Goal: Obtain resource: Obtain resource

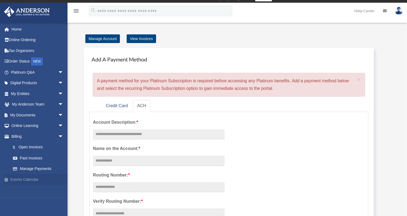
scroll to position [6, 0]
click at [34, 116] on link "My Documents arrow_drop_down" at bounding box center [38, 114] width 68 height 11
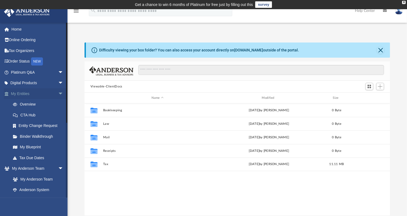
scroll to position [119, 302]
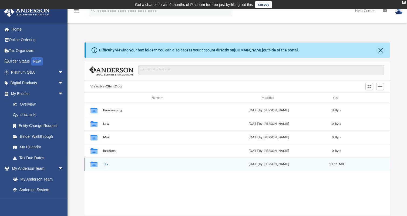
click at [96, 164] on icon "grid" at bounding box center [94, 165] width 7 height 4
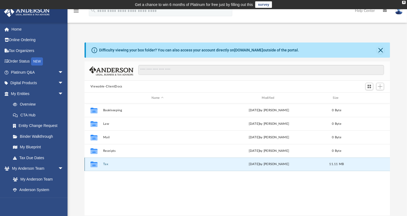
click at [96, 164] on icon "grid" at bounding box center [94, 165] width 7 height 4
click at [93, 165] on icon "grid" at bounding box center [94, 164] width 7 height 6
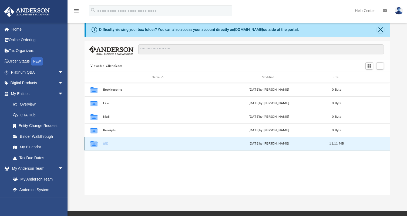
scroll to position [20, 0]
click at [70, 93] on div "Difficulty viewing your box folder? You can also access your account directly o…" at bounding box center [238, 108] width 340 height 173
click at [93, 144] on icon "grid" at bounding box center [94, 144] width 7 height 6
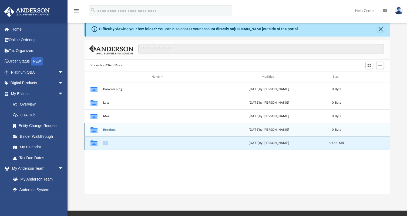
scroll to position [21, 0]
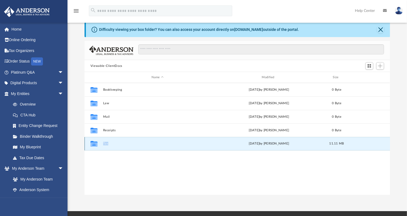
click at [107, 142] on button "Tax" at bounding box center [157, 144] width 109 height 4
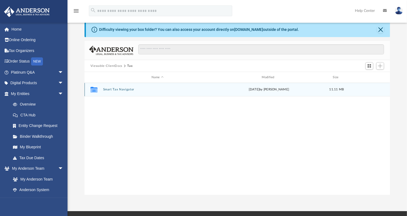
click at [93, 88] on icon "grid" at bounding box center [94, 90] width 7 height 4
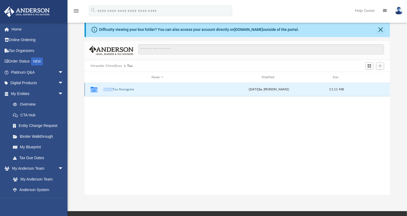
click at [93, 88] on icon "grid" at bounding box center [94, 90] width 7 height 4
click at [94, 90] on icon "grid" at bounding box center [94, 90] width 7 height 4
click at [95, 89] on icon "grid" at bounding box center [94, 90] width 7 height 4
click at [94, 90] on icon "grid" at bounding box center [94, 90] width 7 height 4
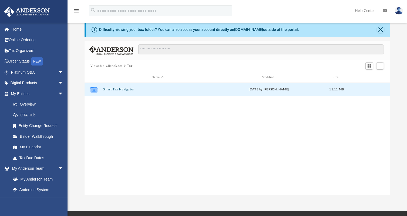
click at [130, 65] on button "Tax" at bounding box center [129, 66] width 5 height 5
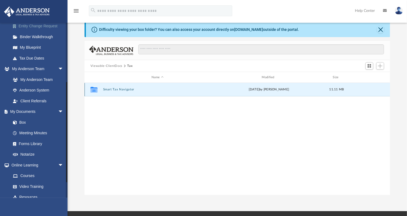
scroll to position [101, 0]
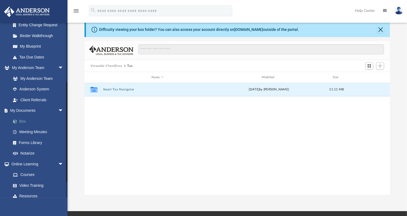
click at [21, 121] on link "Box" at bounding box center [40, 121] width 64 height 11
drag, startPoint x: 21, startPoint y: 121, endPoint x: 7, endPoint y: 125, distance: 14.4
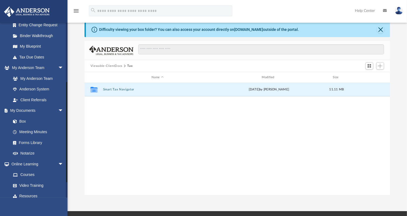
click at [7, 125] on li "Box" at bounding box center [38, 121] width 68 height 11
click at [22, 121] on link "Box" at bounding box center [40, 121] width 64 height 11
click at [380, 30] on button "Close" at bounding box center [381, 30] width 8 height 8
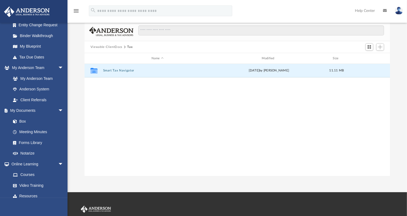
click at [380, 30] on div "Difficulty viewing your box folder? You can also access your account directly o…" at bounding box center [238, 99] width 306 height 154
click at [380, 30] on input "Search files and folders" at bounding box center [261, 30] width 246 height 10
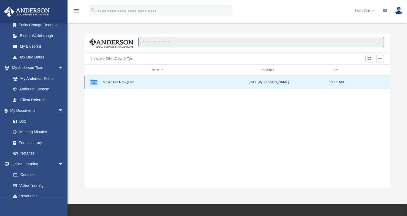
scroll to position [8, 0]
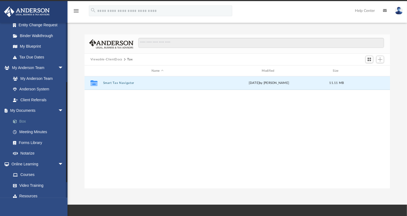
click at [16, 122] on span at bounding box center [18, 121] width 4 height 4
click at [118, 83] on button "Smart Tax Navigator" at bounding box center [157, 83] width 109 height 4
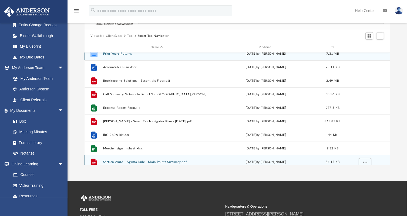
scroll to position [0, 0]
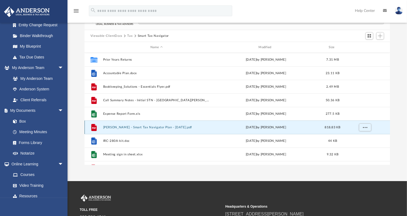
click at [134, 126] on button "Greer, Betina - Smart Tax Navigator Plan - 09-19-2025.pdf" at bounding box center [156, 127] width 107 height 4
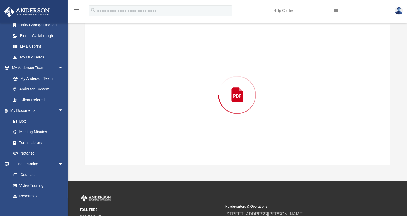
click at [134, 126] on div "Preview" at bounding box center [238, 95] width 306 height 140
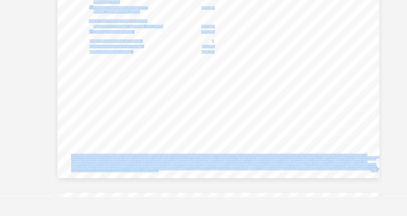
scroll to position [2353, 0]
click at [249, 92] on div "Strategy 2026 Cost Segregation Step 1: Calculate change in depreciation for eac…" at bounding box center [237, 87] width 179 height 138
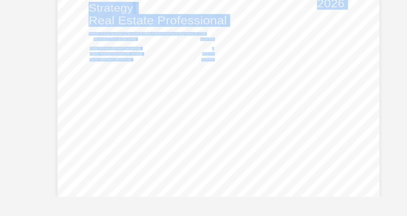
scroll to position [2619, 0]
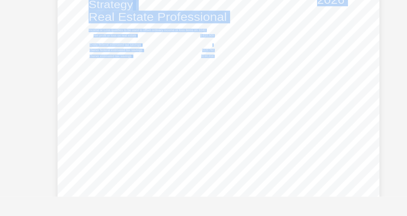
click at [257, 122] on div "Strategy 2026 Real Estate Professional Income or Loss qualifies to be used to o…" at bounding box center [237, 113] width 179 height 138
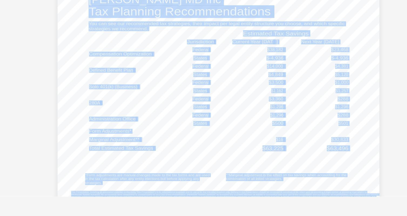
scroll to position [2924, 0]
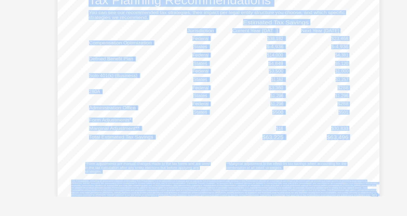
click at [259, 140] on div "Betina G. Greer MD Inc Tax Planning Recommendations You can see our recommended…" at bounding box center [237, 101] width 179 height 138
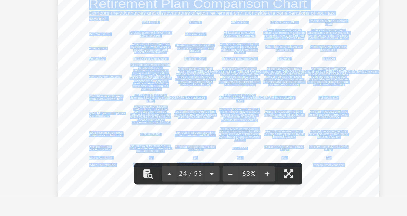
scroll to position [3352, 0]
click at [234, 153] on button "File preview" at bounding box center [234, 153] width 9 height 12
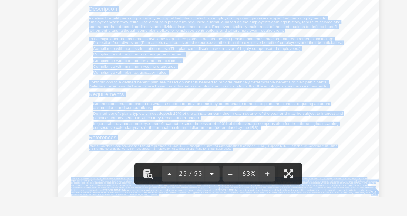
click at [234, 153] on button "File preview" at bounding box center [234, 153] width 9 height 12
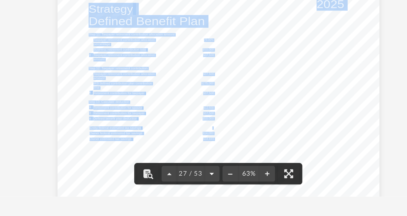
scroll to position [3788, 0]
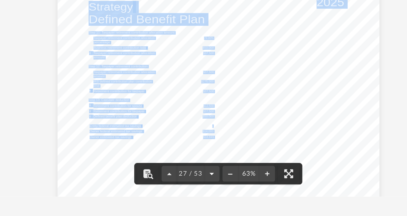
click at [234, 153] on button "File preview" at bounding box center [234, 153] width 9 height 12
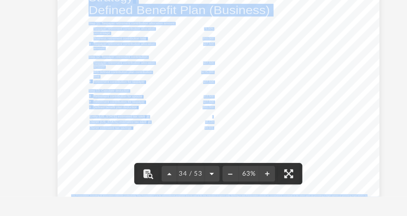
scroll to position [4817, 0]
click at [244, 130] on div "Strategy 2026 Defined Benefit Plan (Business) Step 11: Taxpayer retirement cont…" at bounding box center [237, 109] width 179 height 138
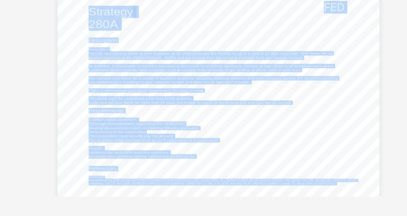
scroll to position [5833, 0]
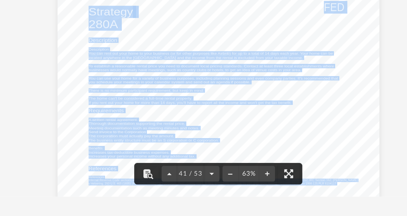
click at [248, 131] on div "Strategy FED 280A Description Description You can rent out your home to your bu…" at bounding box center [237, 117] width 179 height 138
click at [234, 91] on div "Strategy FED 280A Description Description You can rent out your home to your bu…" at bounding box center [237, 117] width 179 height 138
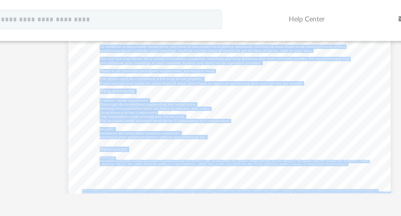
scroll to position [7020, 0]
